Goal: Information Seeking & Learning: Learn about a topic

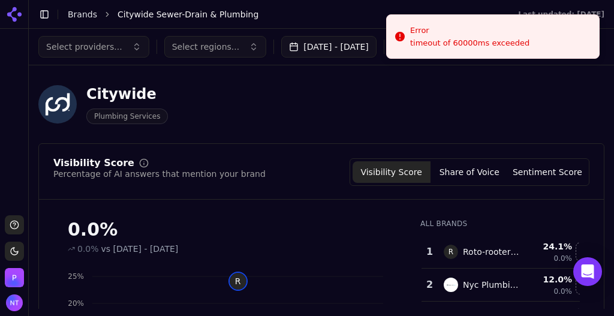
scroll to position [80, 0]
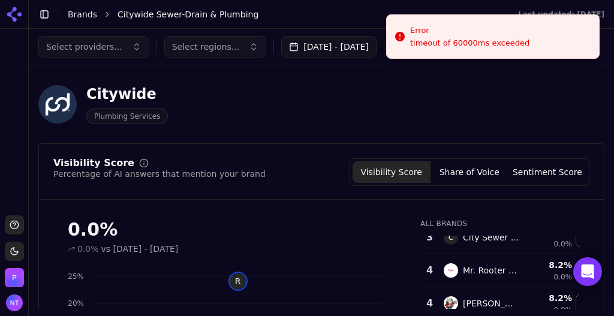
click at [82, 16] on link "Brands" at bounding box center [82, 15] width 29 height 10
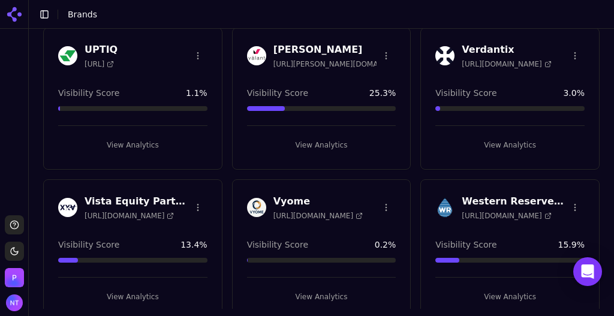
scroll to position [2929, 0]
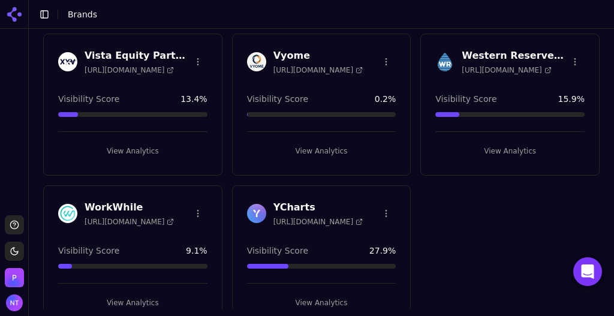
click at [335, 293] on button "View Analytics" at bounding box center [321, 302] width 149 height 19
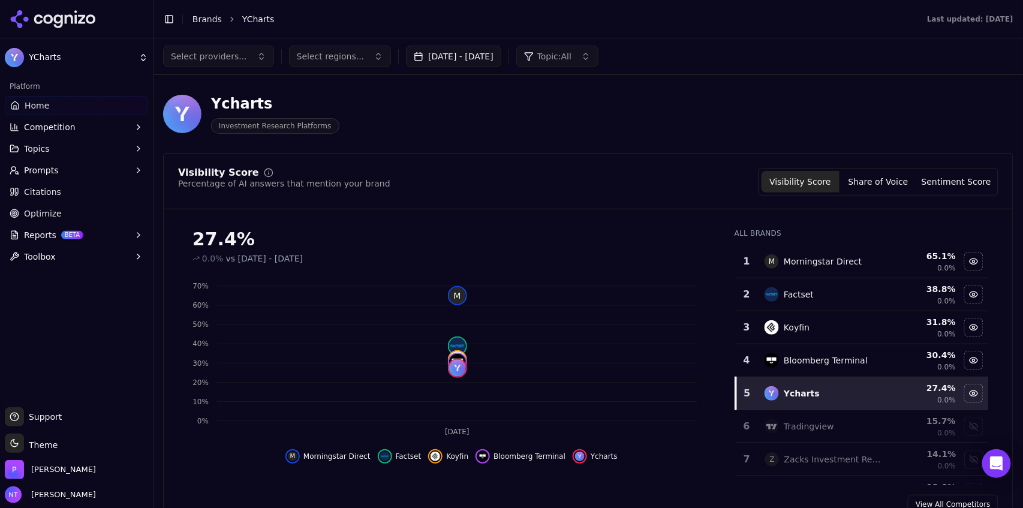
click at [164, 25] on button "Toggle Sidebar" at bounding box center [169, 19] width 17 height 17
